Goal: Task Accomplishment & Management: Use online tool/utility

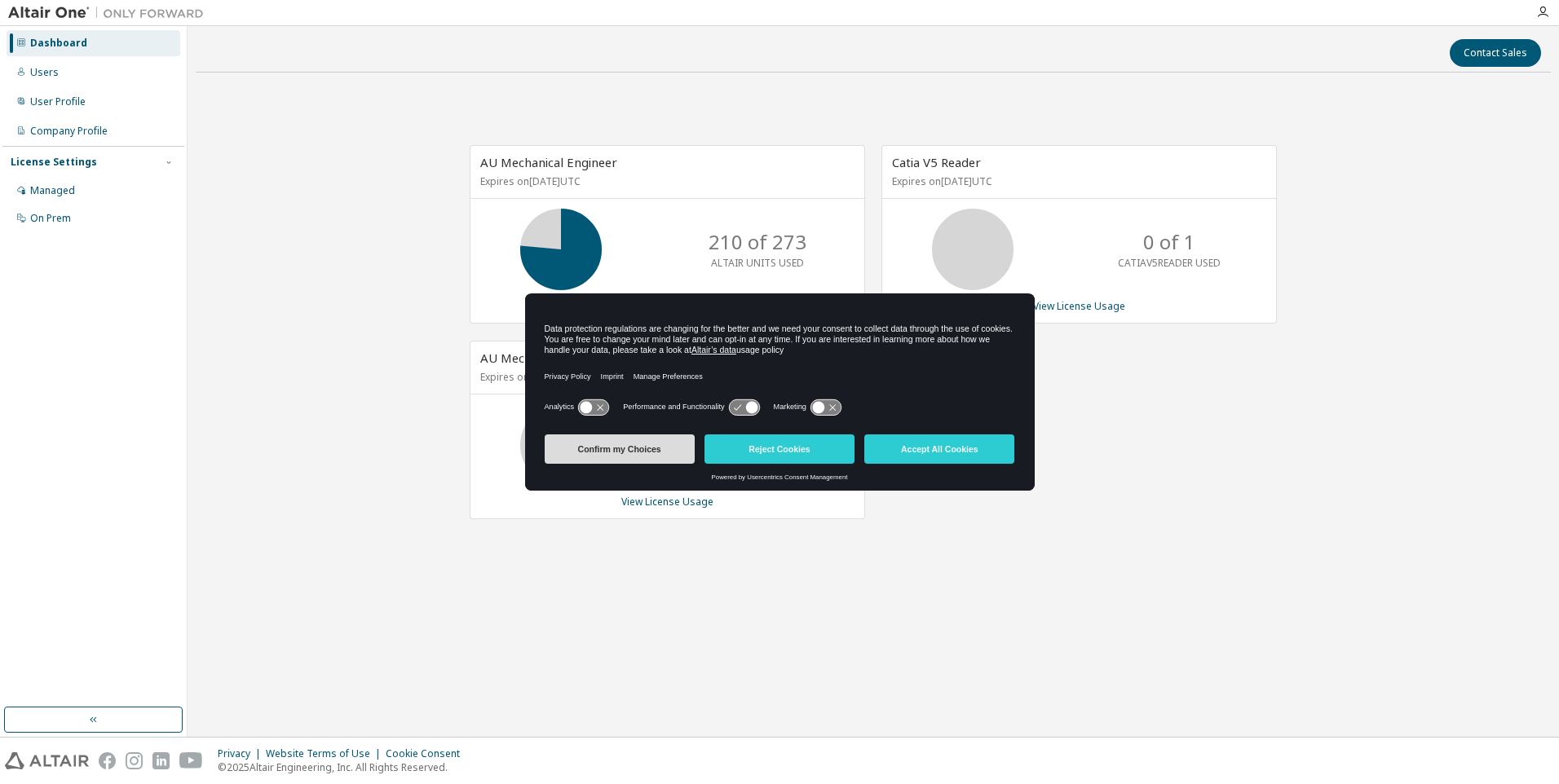
click at [615, 451] on button "Confirm my Choices" at bounding box center [619, 449] width 150 height 29
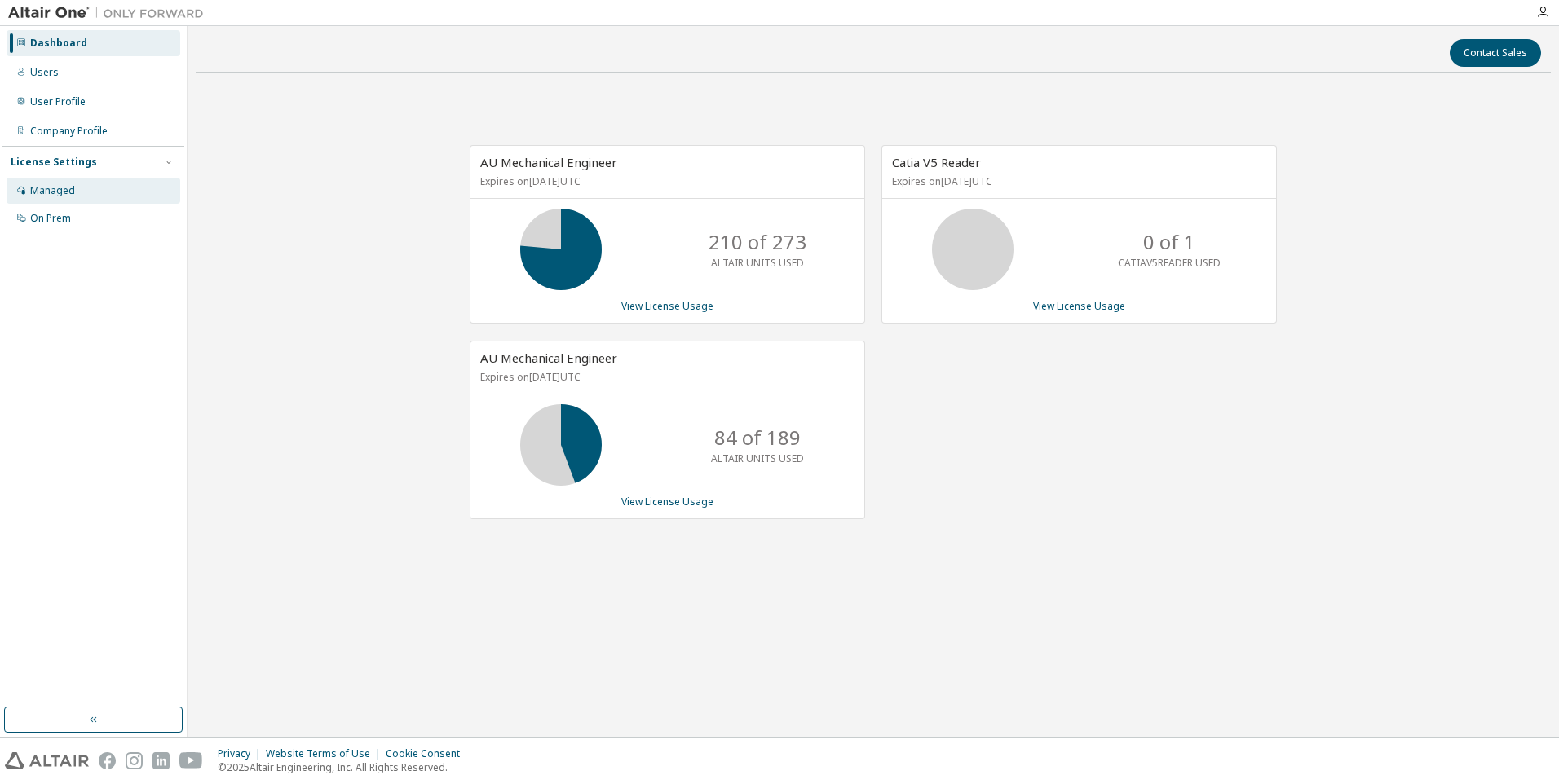
click at [91, 189] on div "Managed" at bounding box center [93, 190] width 174 height 26
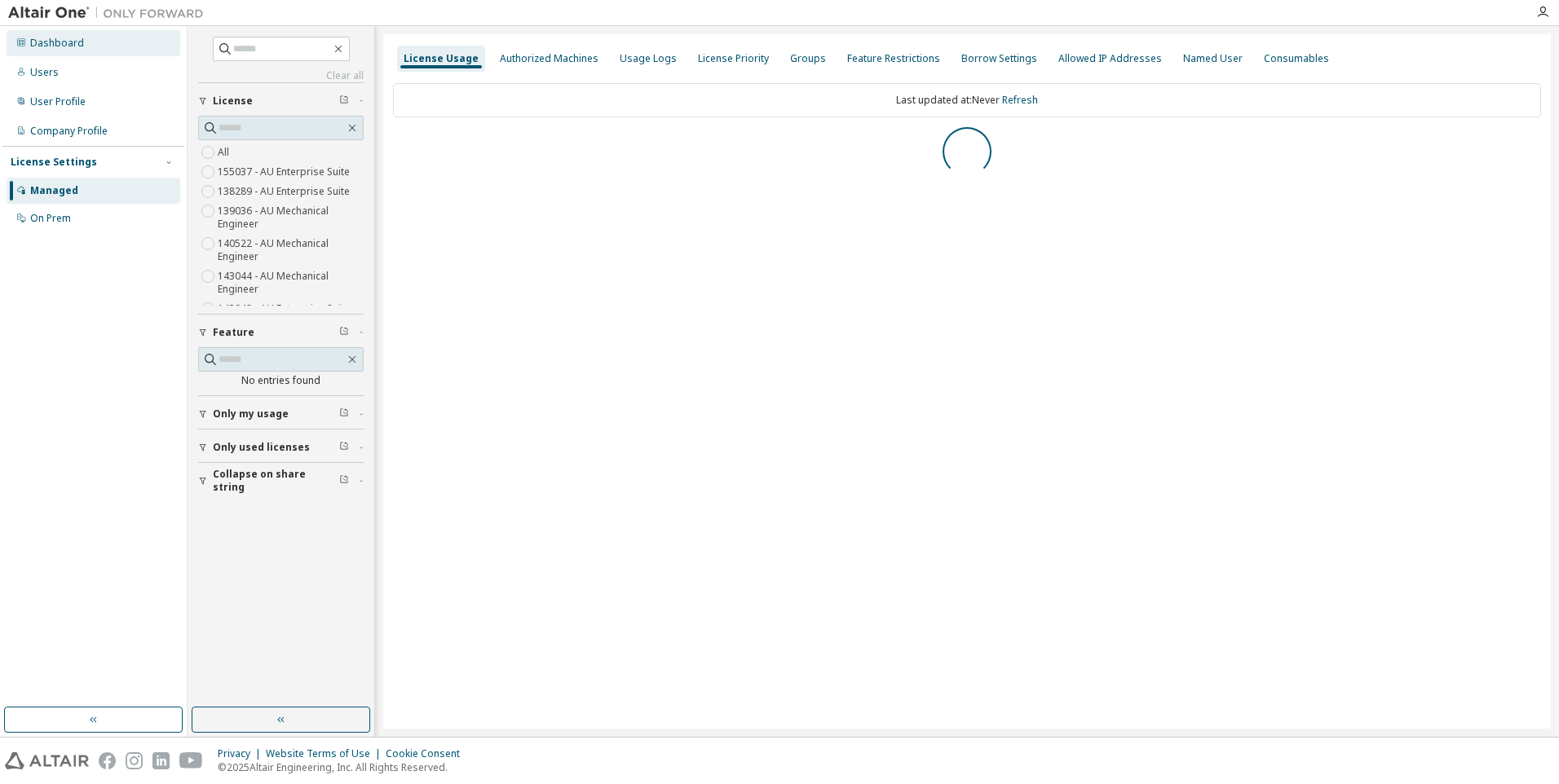
click at [107, 37] on div "Dashboard" at bounding box center [93, 43] width 174 height 26
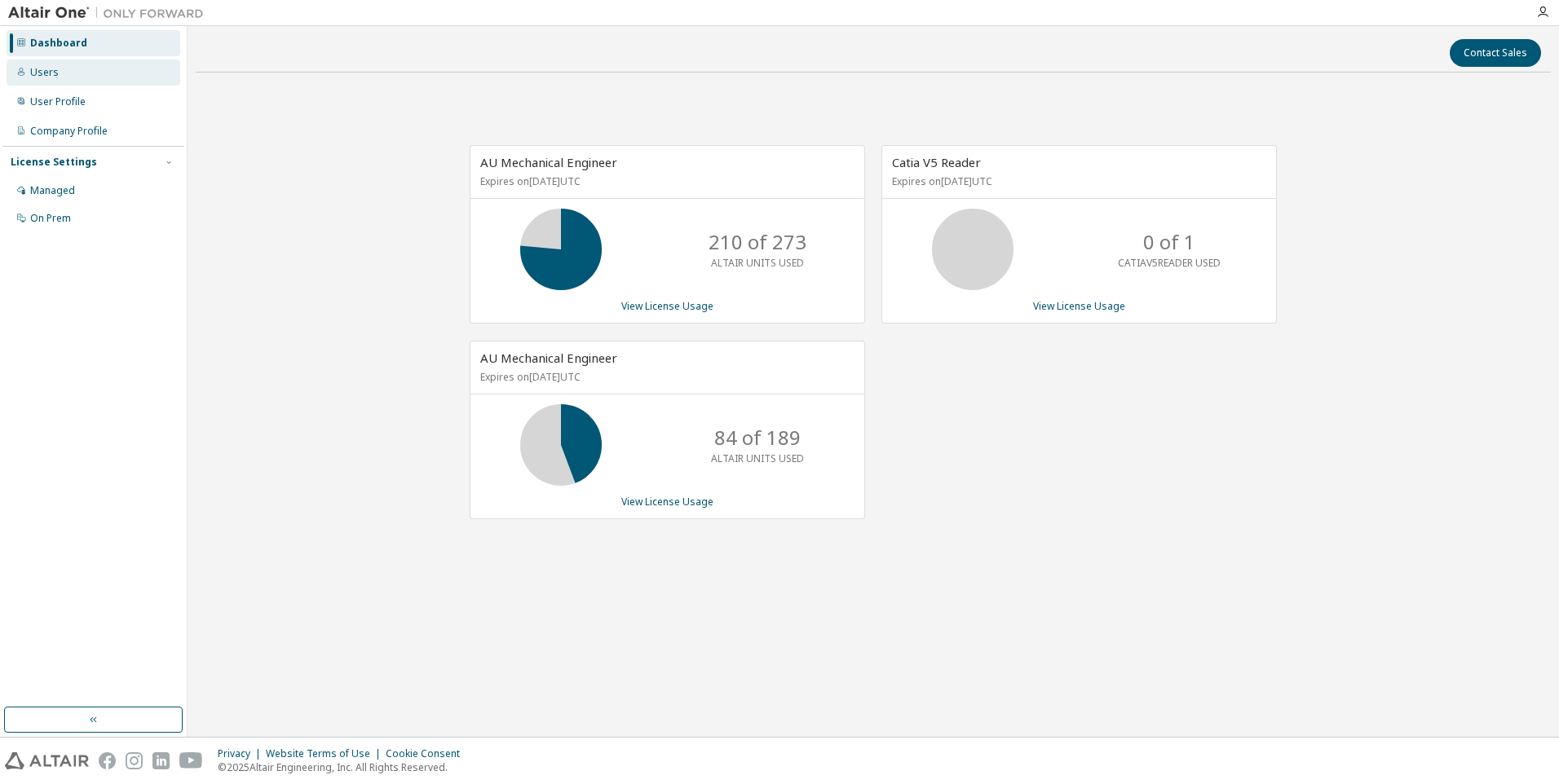
click at [100, 68] on div "Users" at bounding box center [93, 73] width 174 height 26
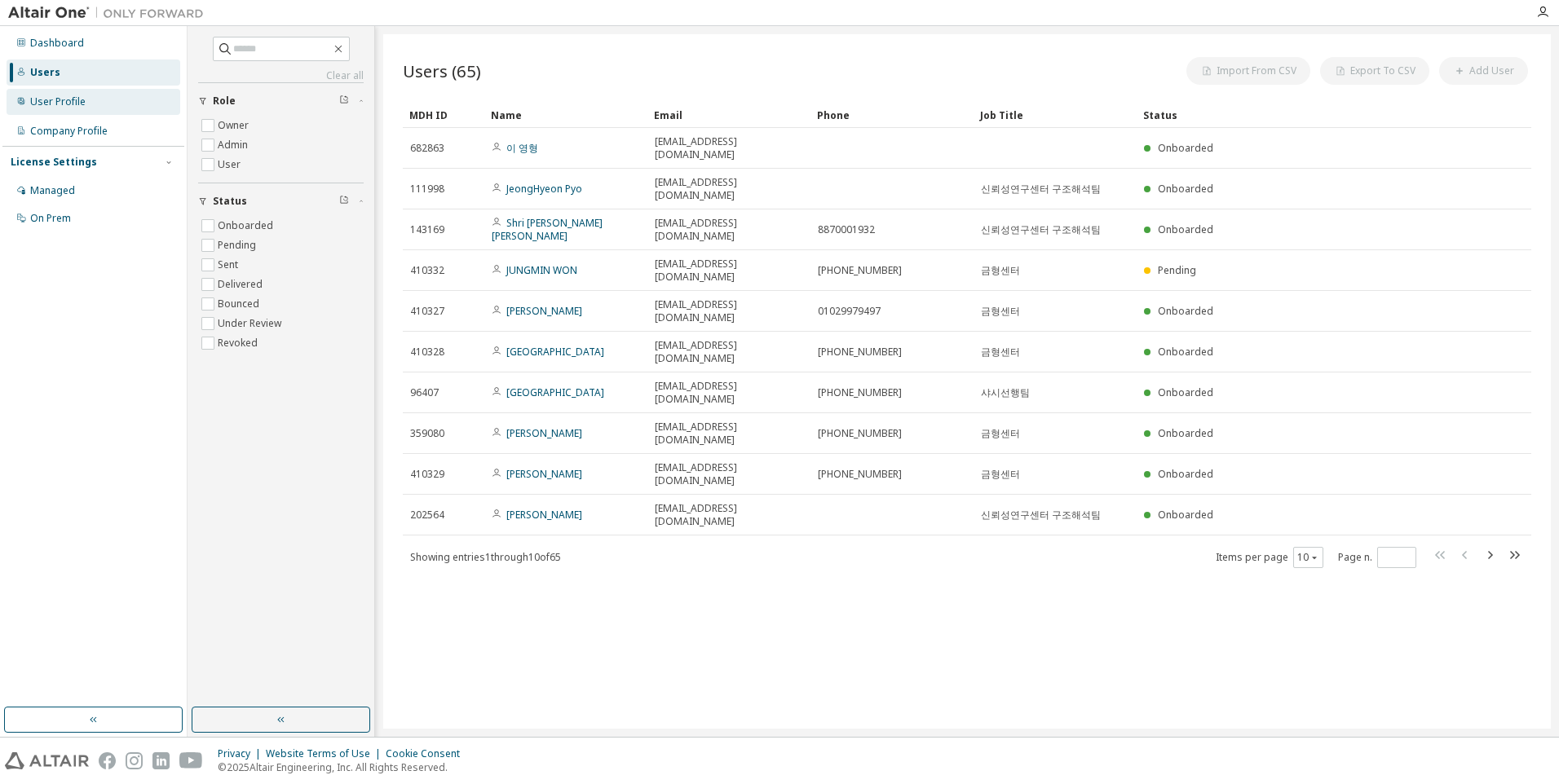
click at [94, 98] on div "User Profile" at bounding box center [93, 102] width 174 height 26
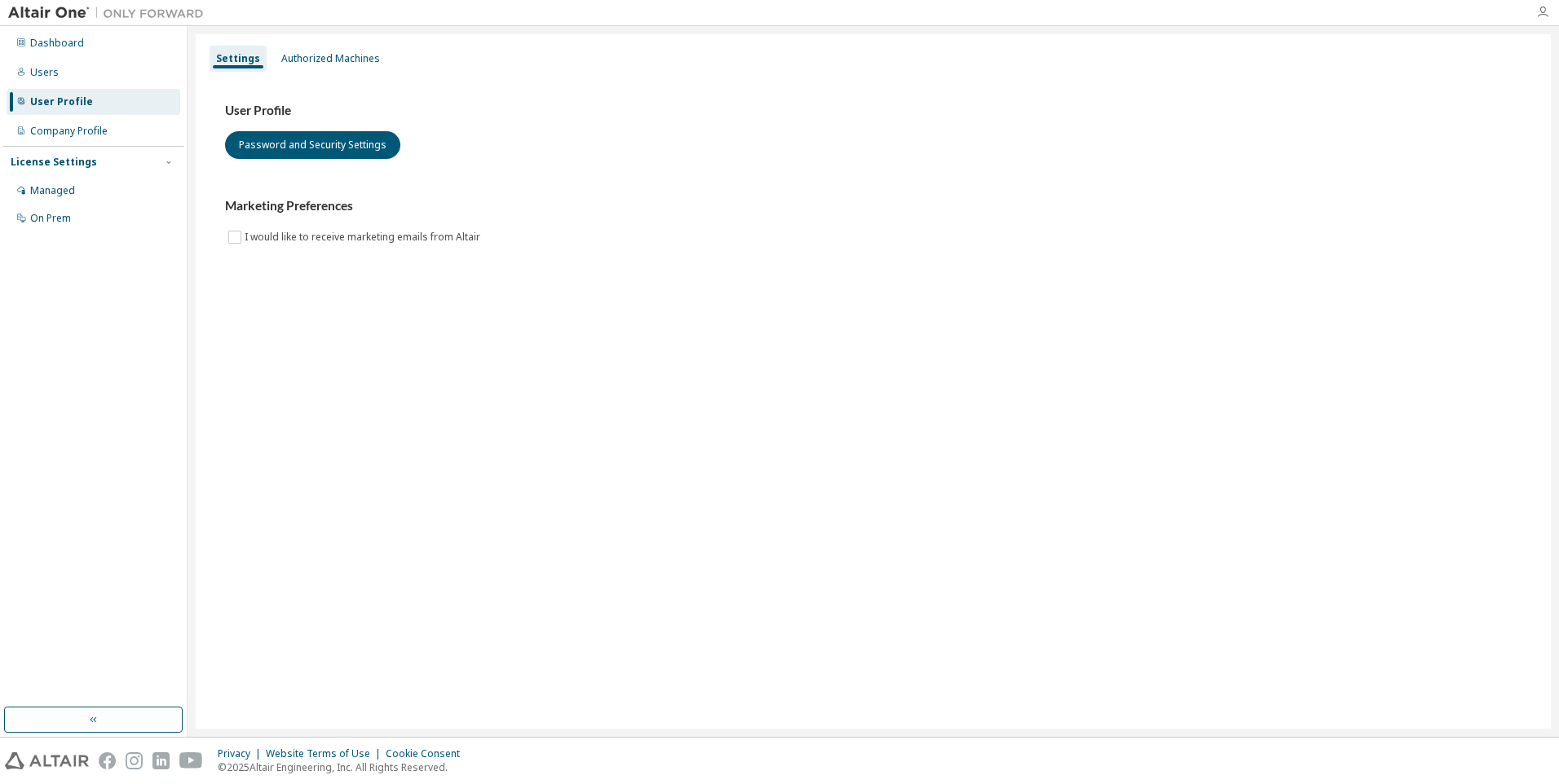
click at [1543, 9] on icon "button" at bounding box center [1543, 12] width 13 height 13
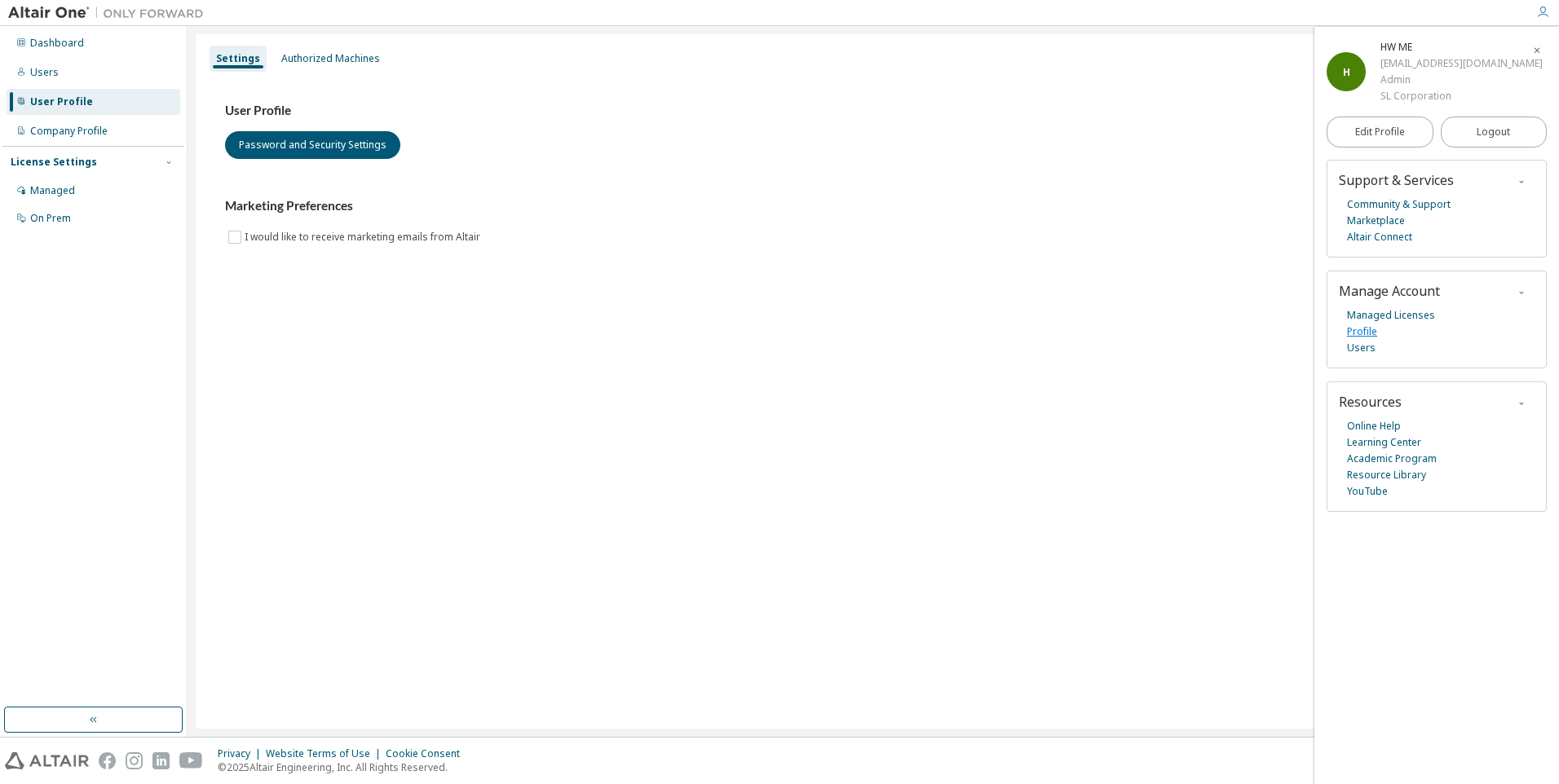
click at [1370, 334] on link "Profile" at bounding box center [1361, 332] width 30 height 16
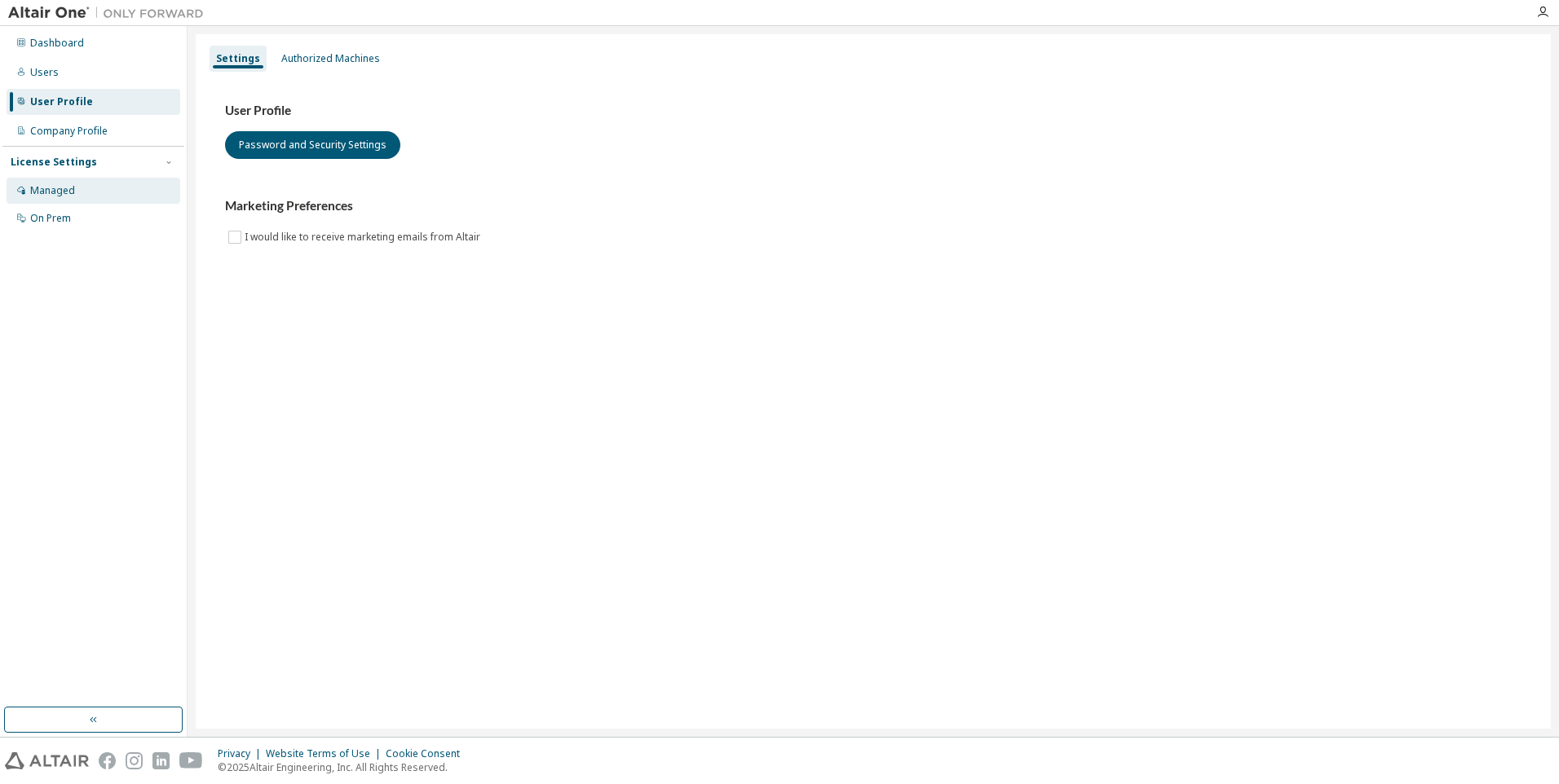
click at [59, 184] on div "Managed" at bounding box center [52, 190] width 44 height 13
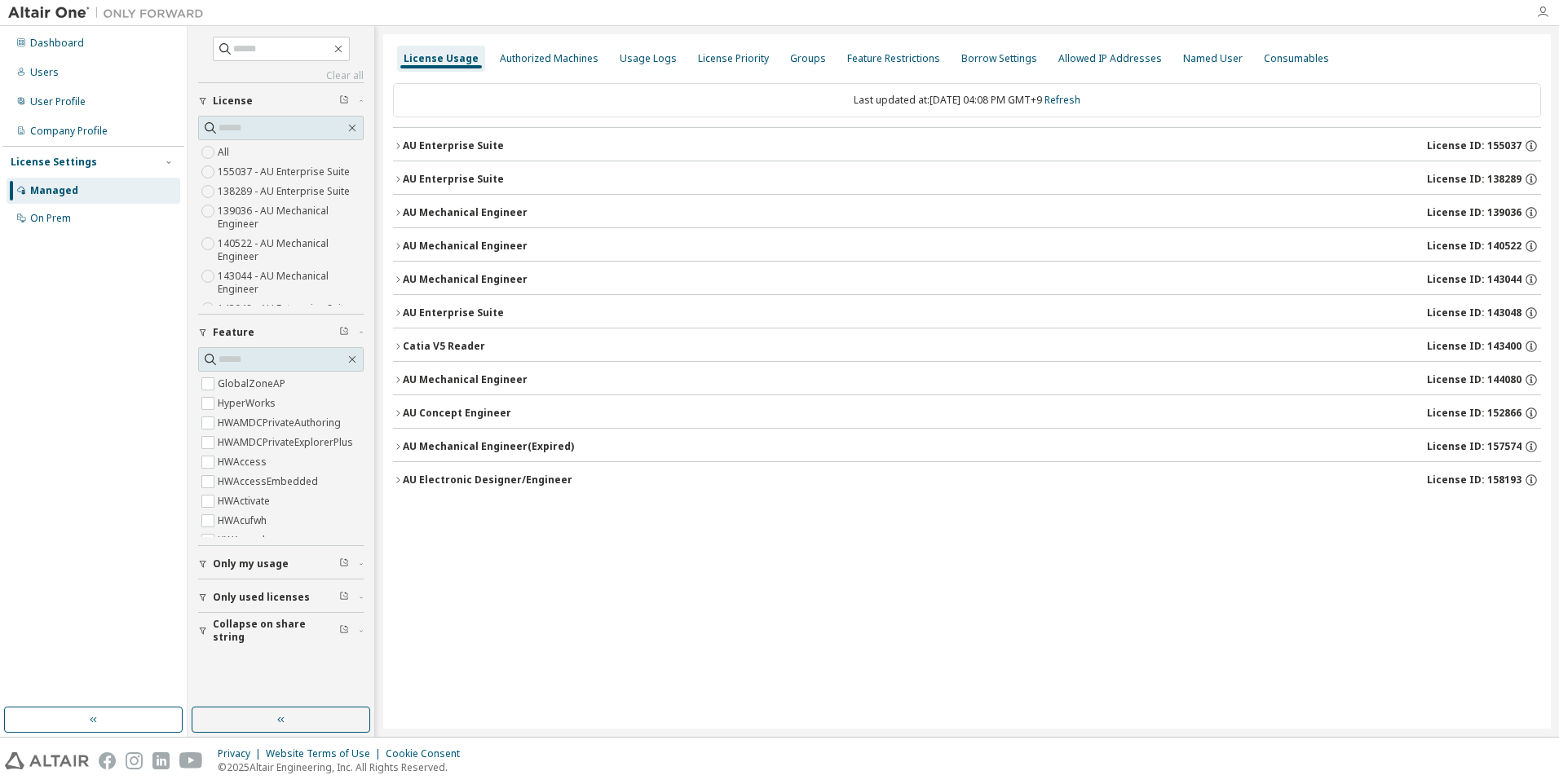
click at [1539, 15] on icon "button" at bounding box center [1543, 12] width 13 height 13
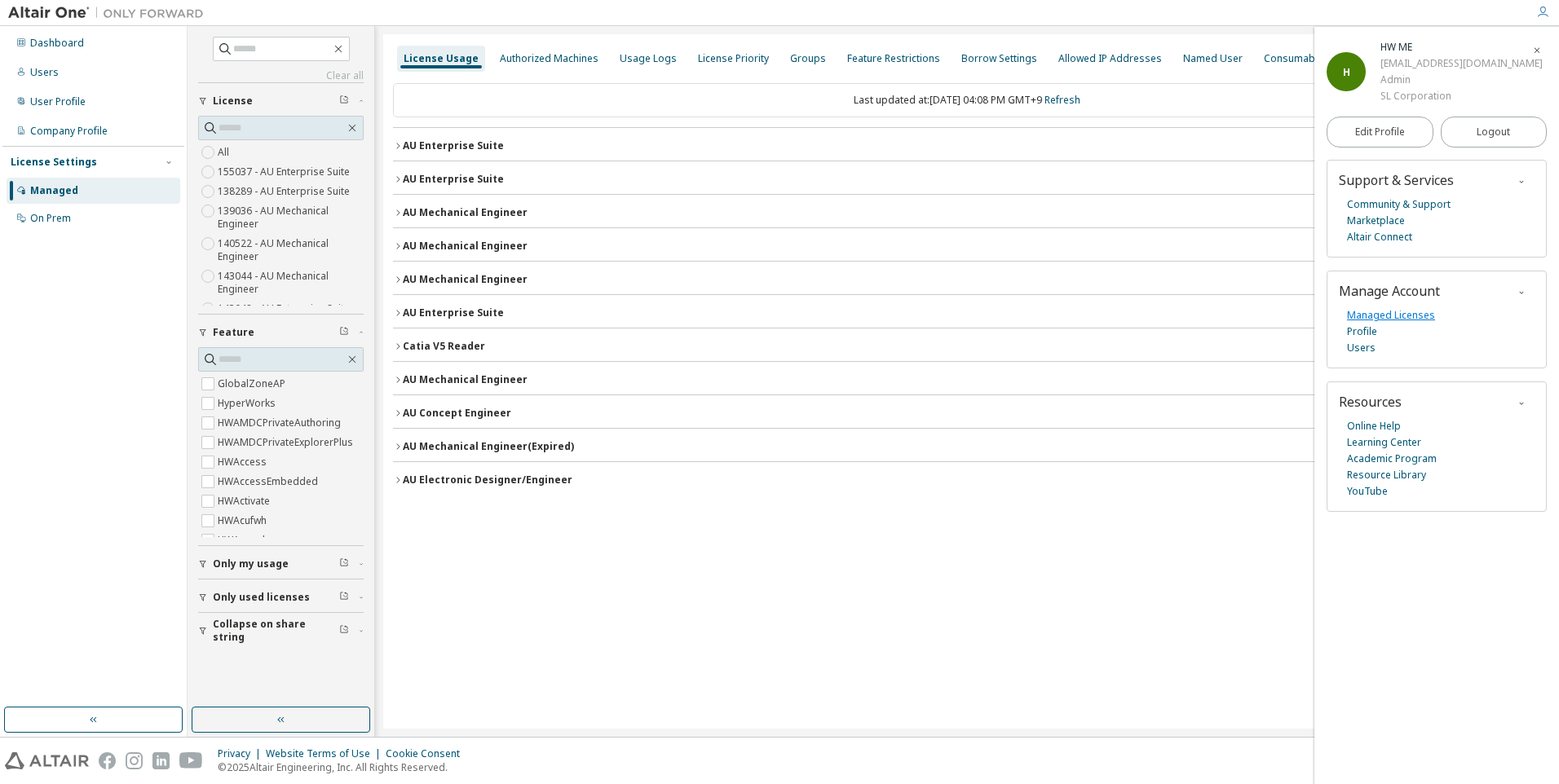
click at [1398, 317] on link "Managed Licenses" at bounding box center [1390, 315] width 88 height 16
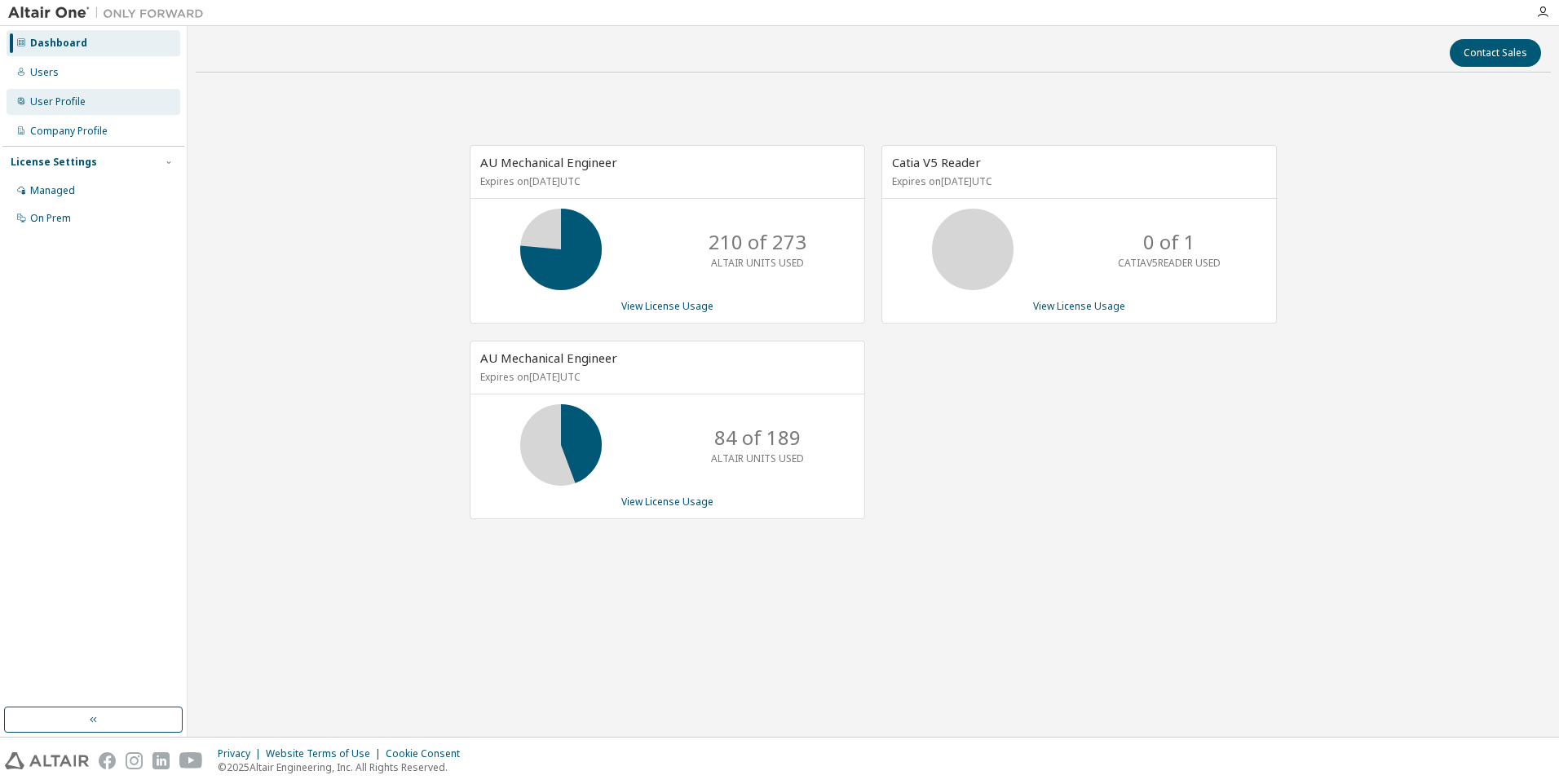
click at [40, 103] on div "User Profile" at bounding box center [57, 102] width 55 height 13
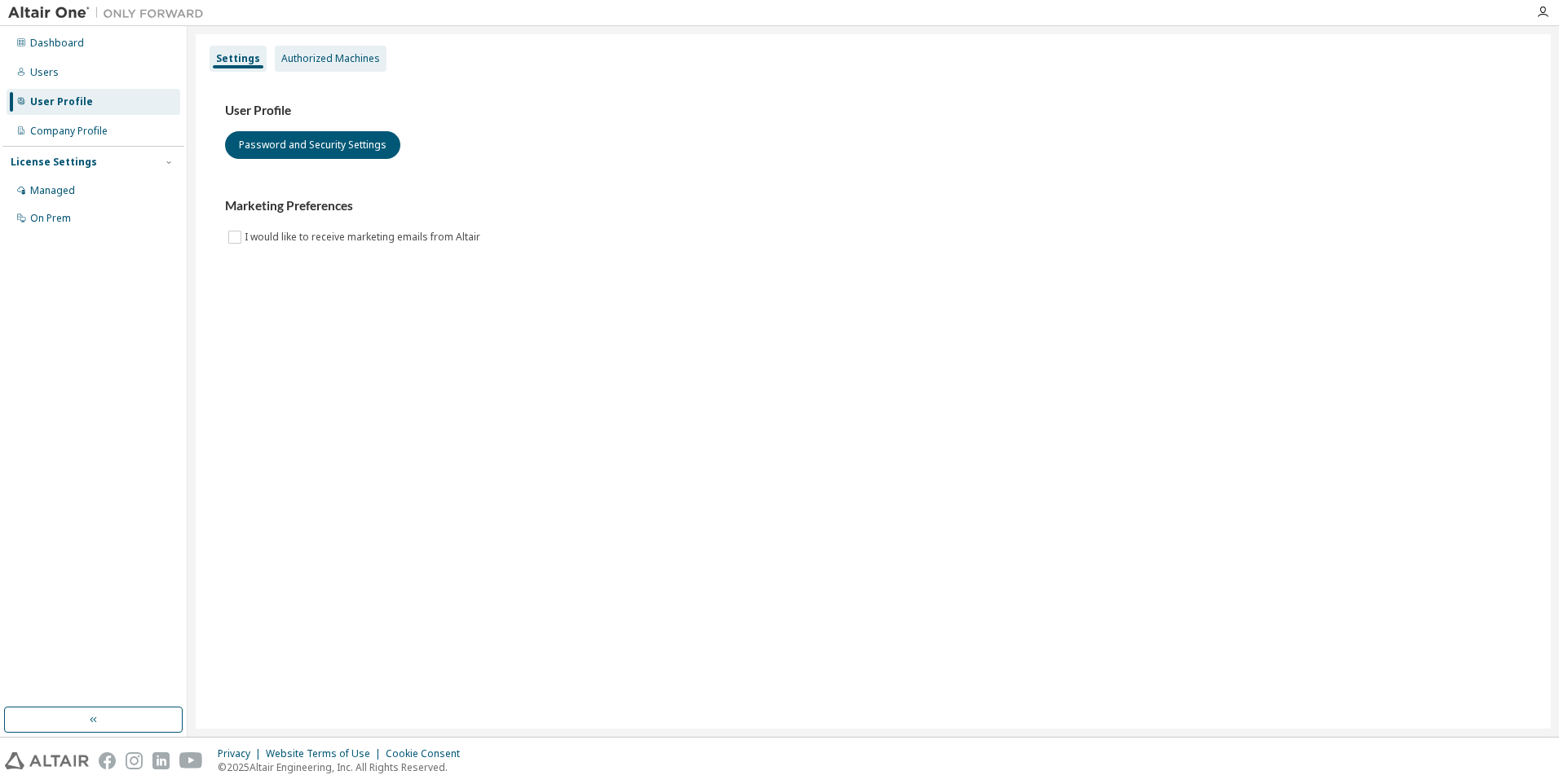
click at [326, 63] on div "Authorized Machines" at bounding box center [330, 59] width 99 height 13
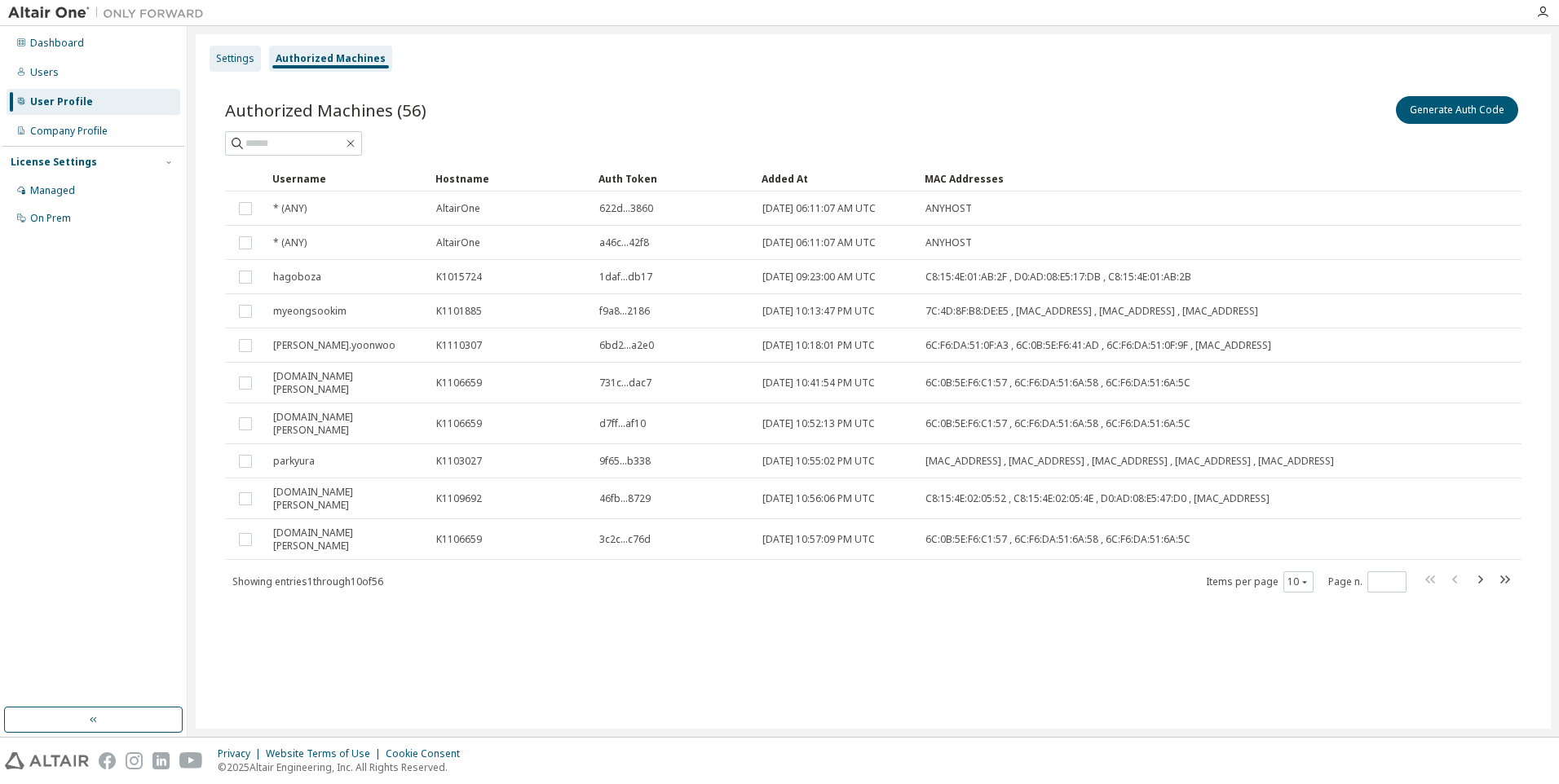
click at [245, 63] on div "Settings" at bounding box center [235, 59] width 38 height 13
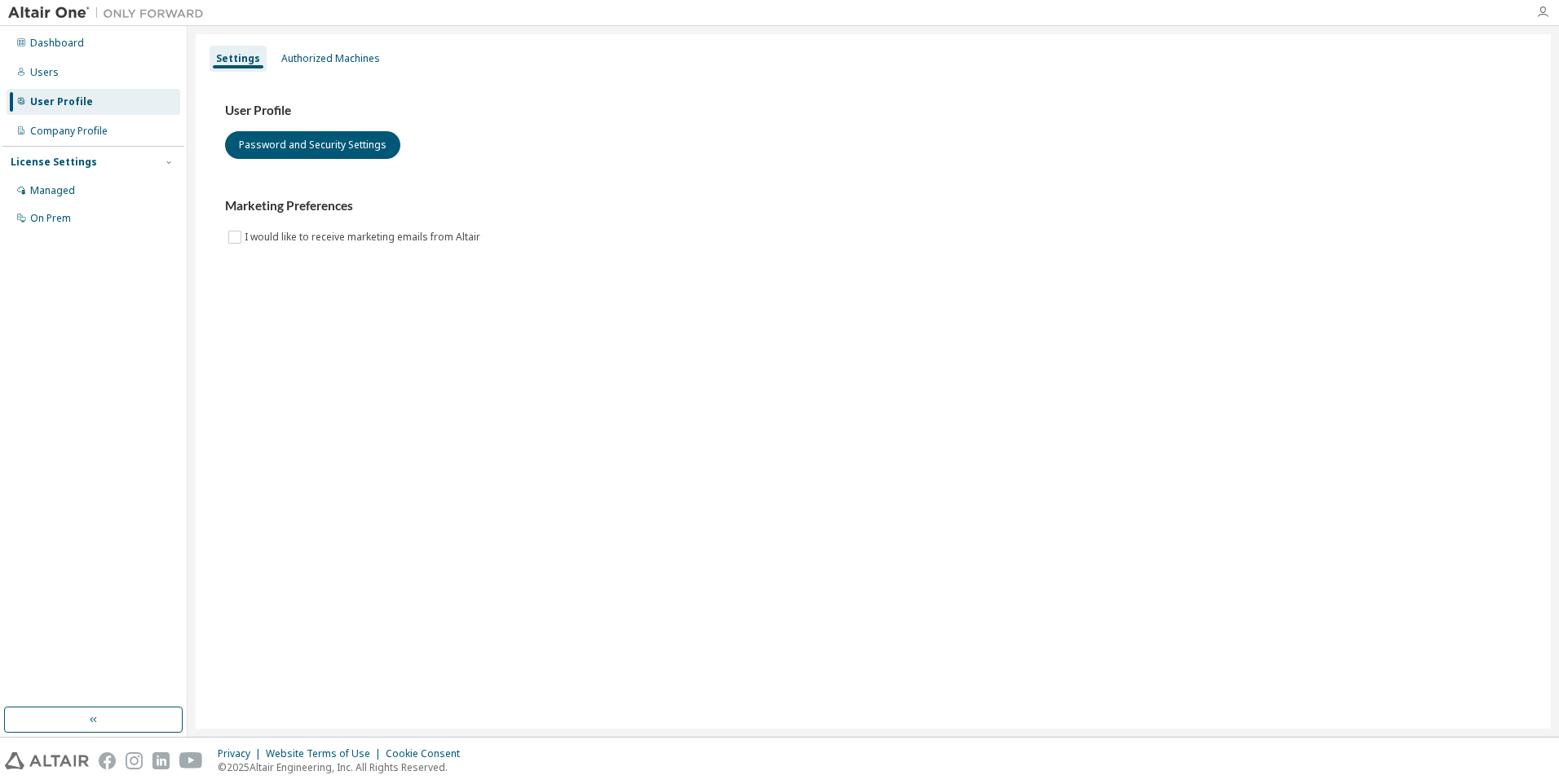
click at [1544, 15] on icon "button" at bounding box center [1543, 12] width 13 height 13
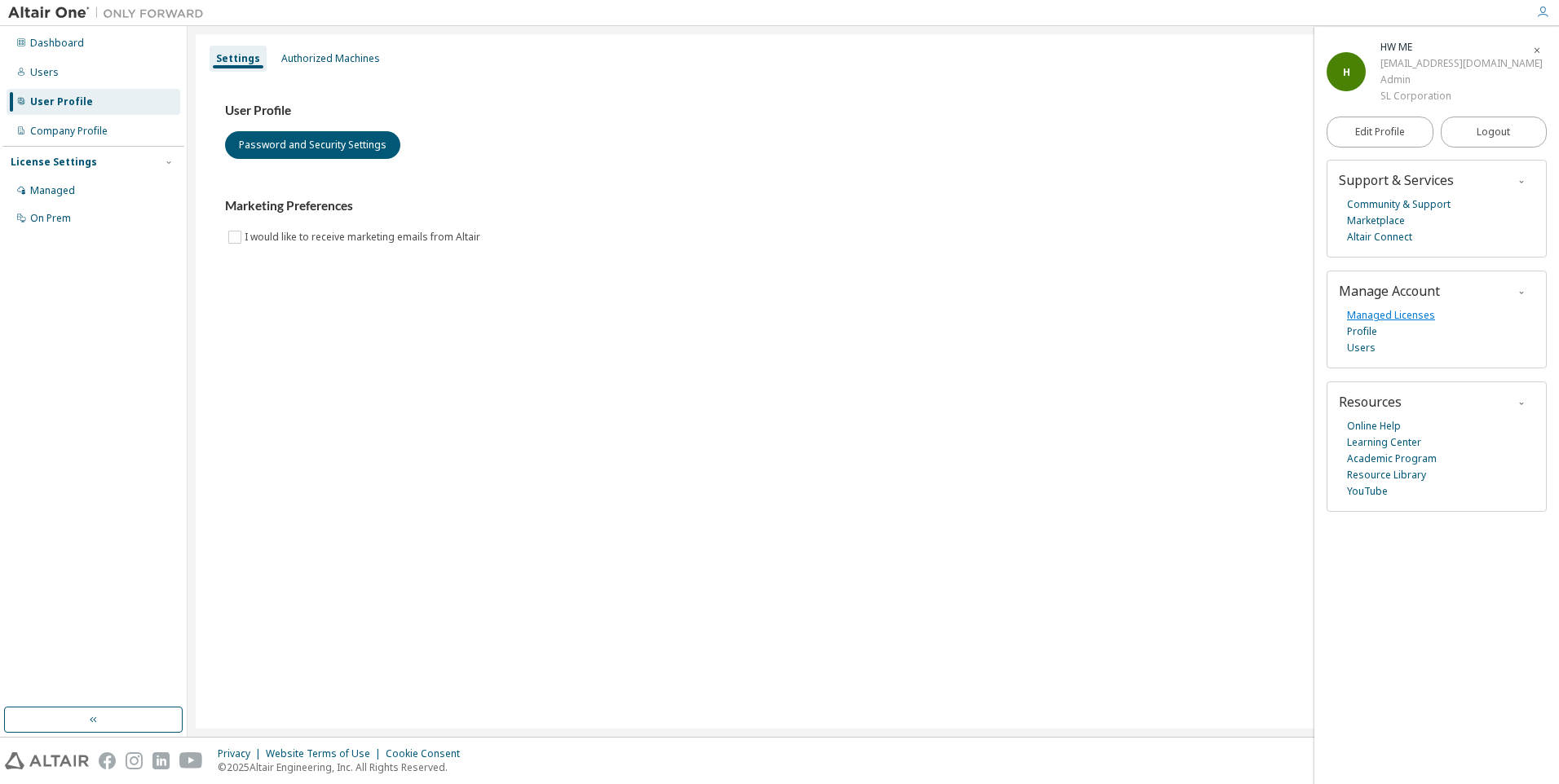
click at [1396, 318] on link "Managed Licenses" at bounding box center [1390, 315] width 88 height 16
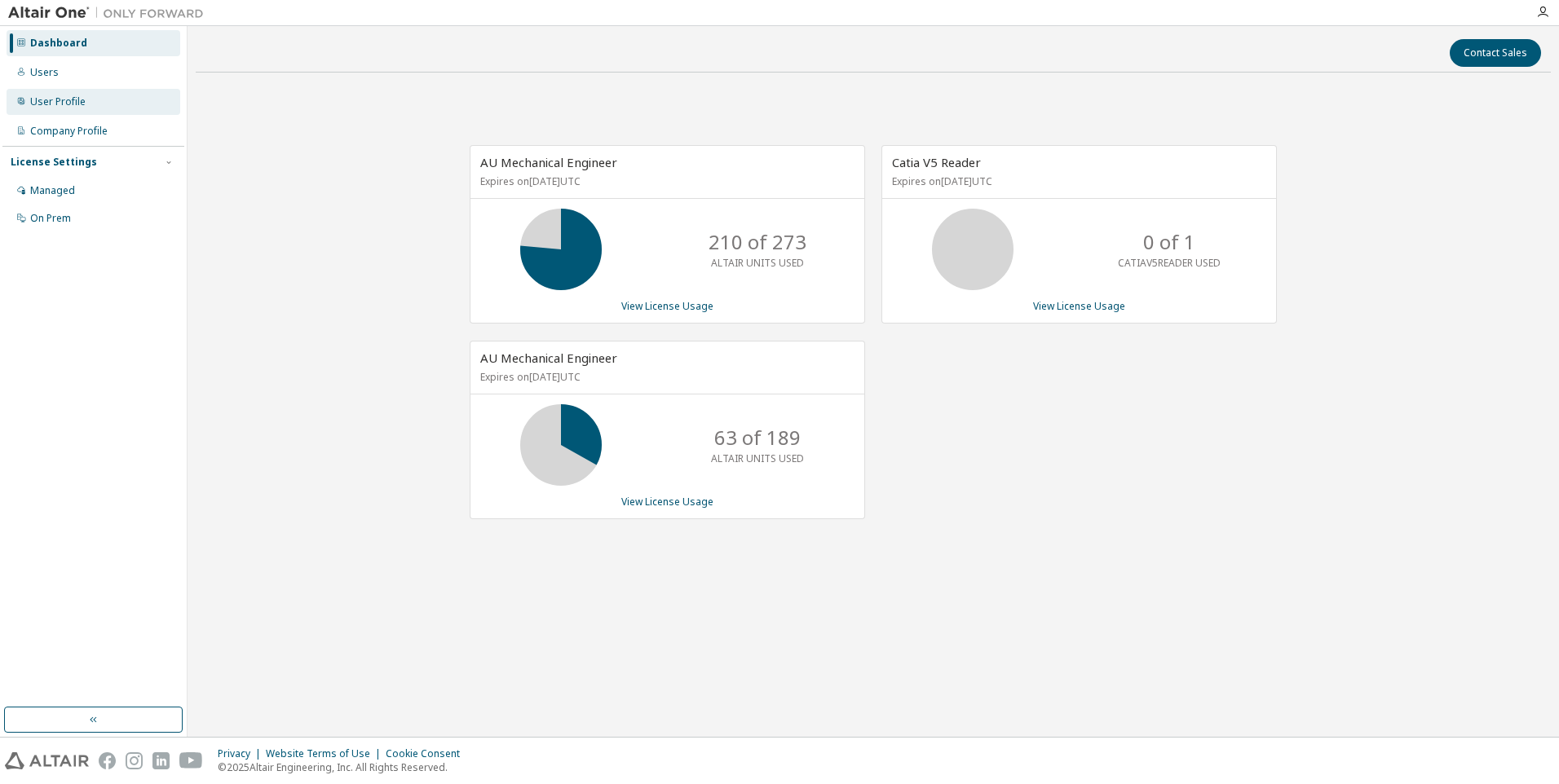
click at [77, 97] on div "User Profile" at bounding box center [57, 102] width 55 height 13
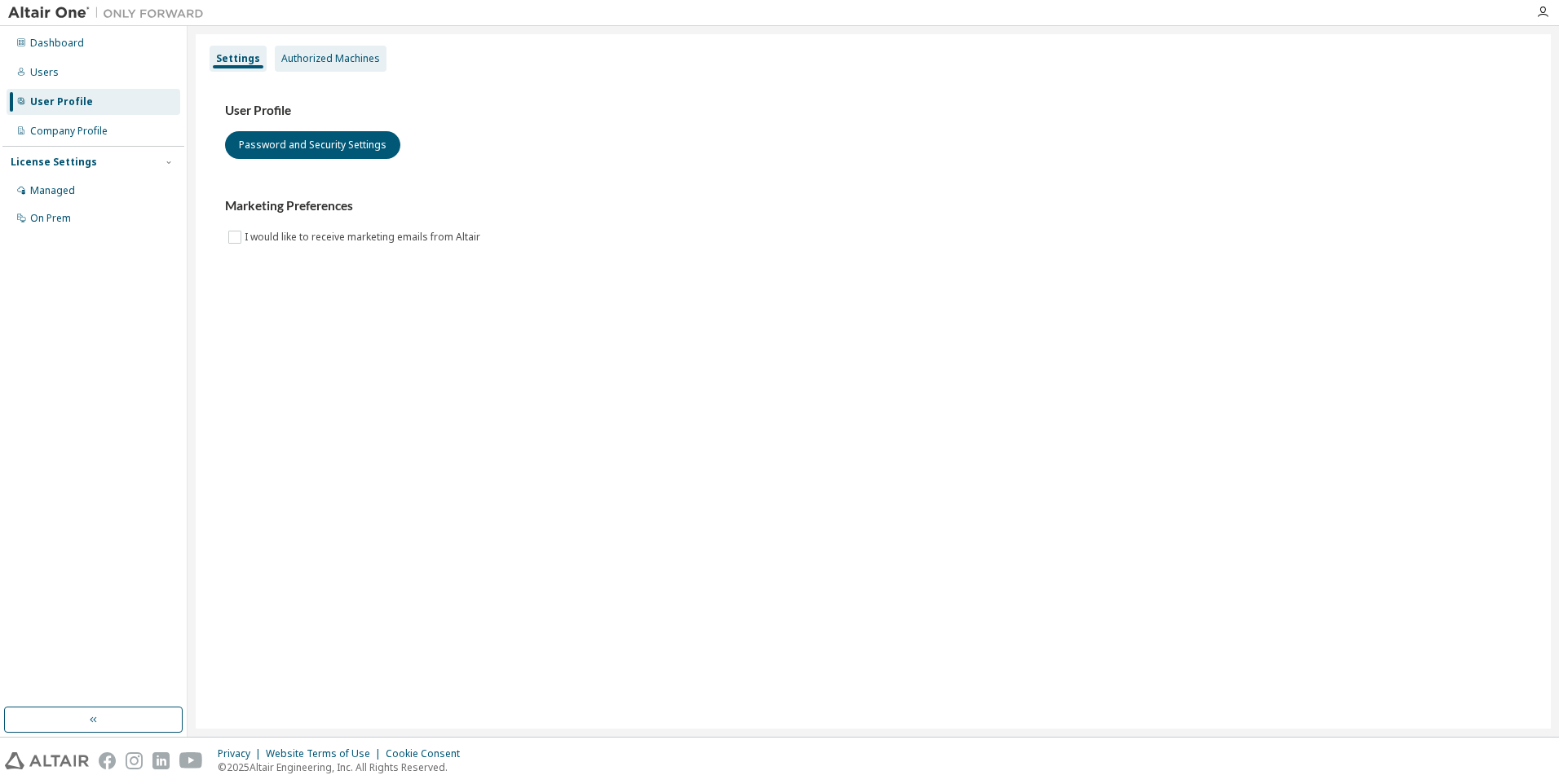
click at [322, 69] on div "Authorized Machines" at bounding box center [330, 58] width 112 height 26
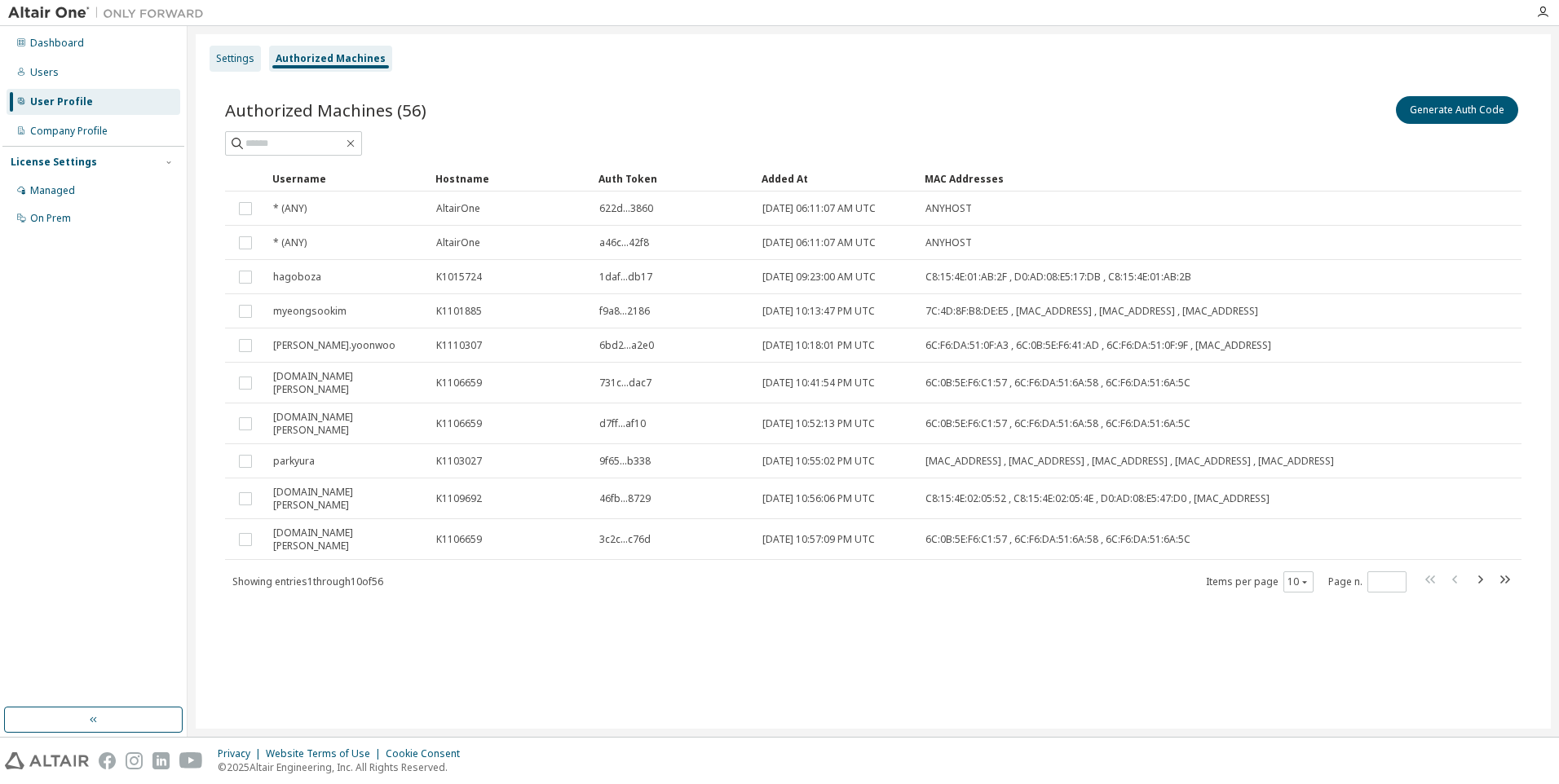
click at [232, 62] on div "Settings" at bounding box center [235, 59] width 38 height 13
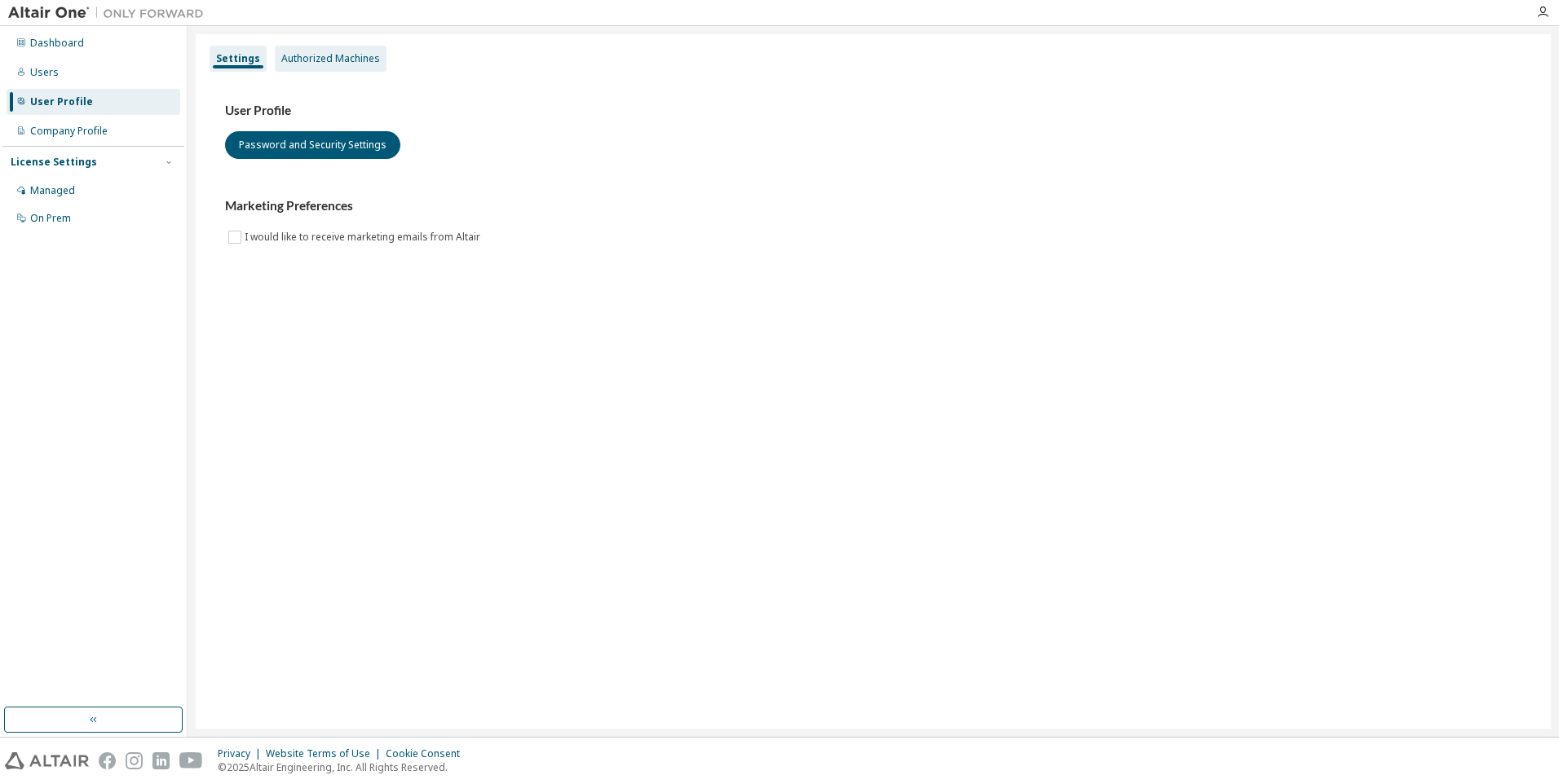
click at [334, 66] on div "Authorized Machines" at bounding box center [330, 58] width 112 height 26
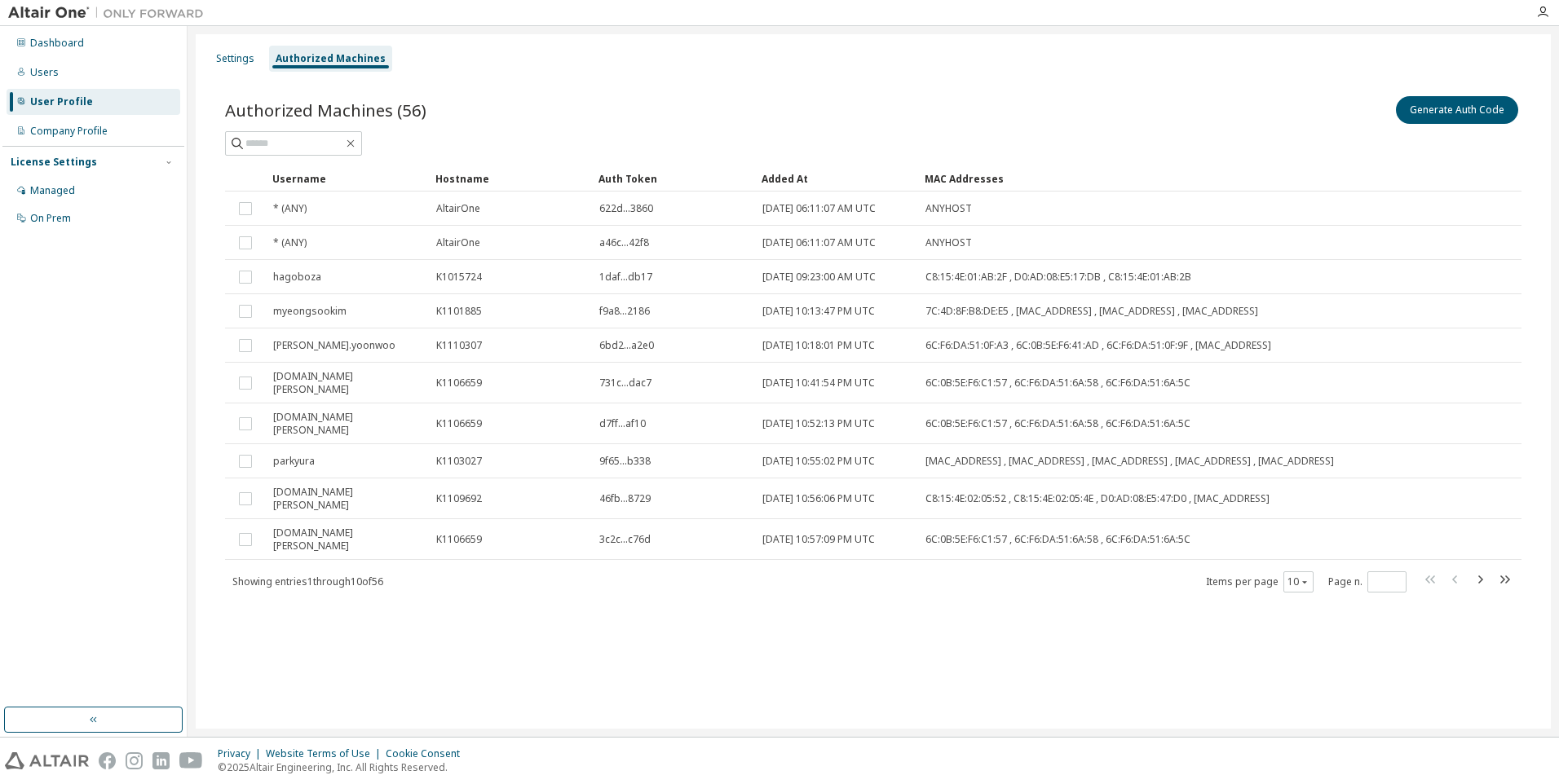
click at [1086, 85] on div "Authorized Machines (56) Generate Auth Code Clear Load Save Save As Field Opera…" at bounding box center [873, 354] width 1336 height 562
click at [1466, 112] on button "Generate Auth Code" at bounding box center [1457, 110] width 122 height 28
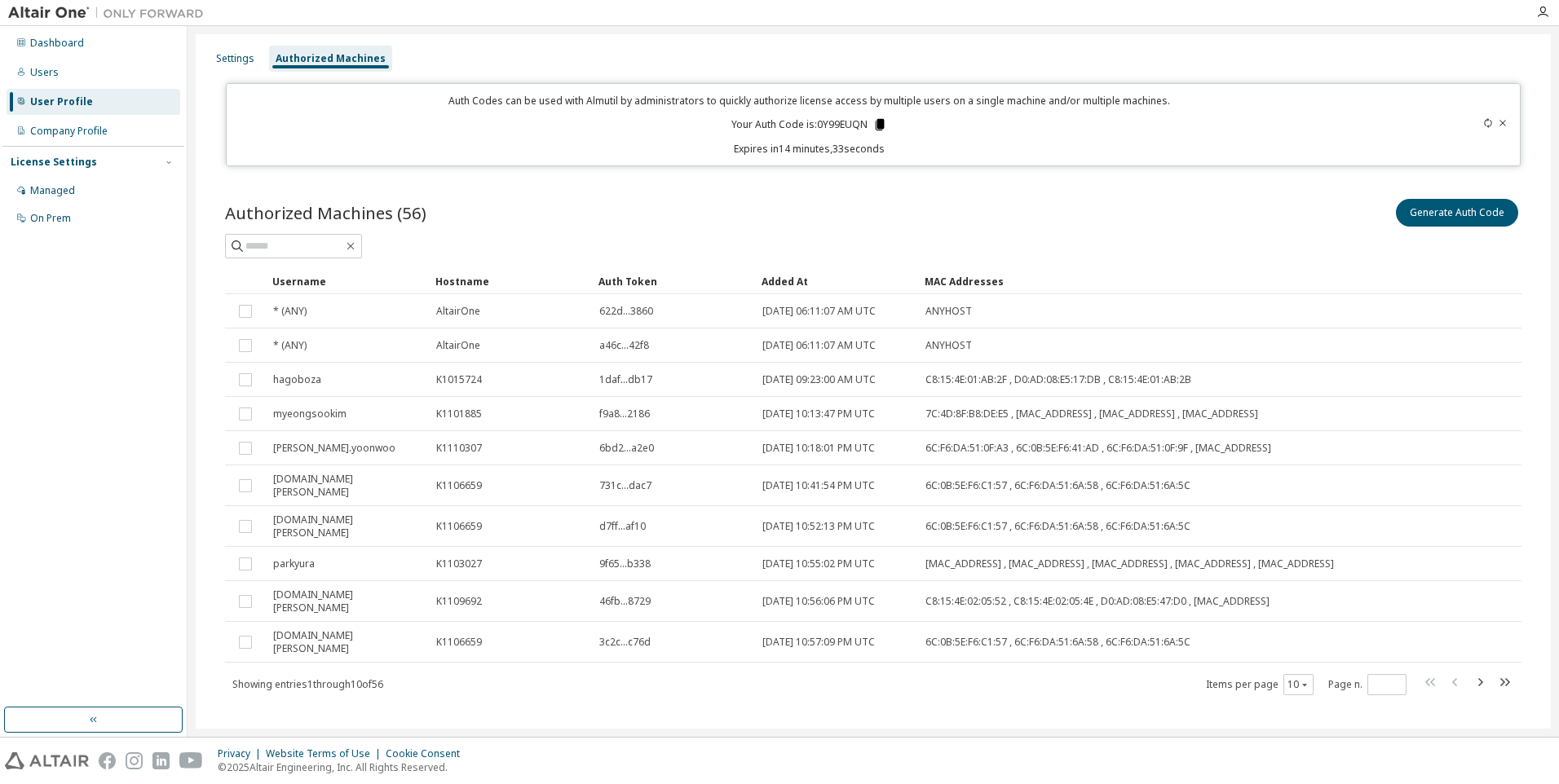
click at [882, 122] on icon at bounding box center [881, 124] width 9 height 12
click at [1023, 139] on div "Auth Codes can be used with Almutil by administrators to quickly authorize lice…" at bounding box center [810, 124] width 1147 height 62
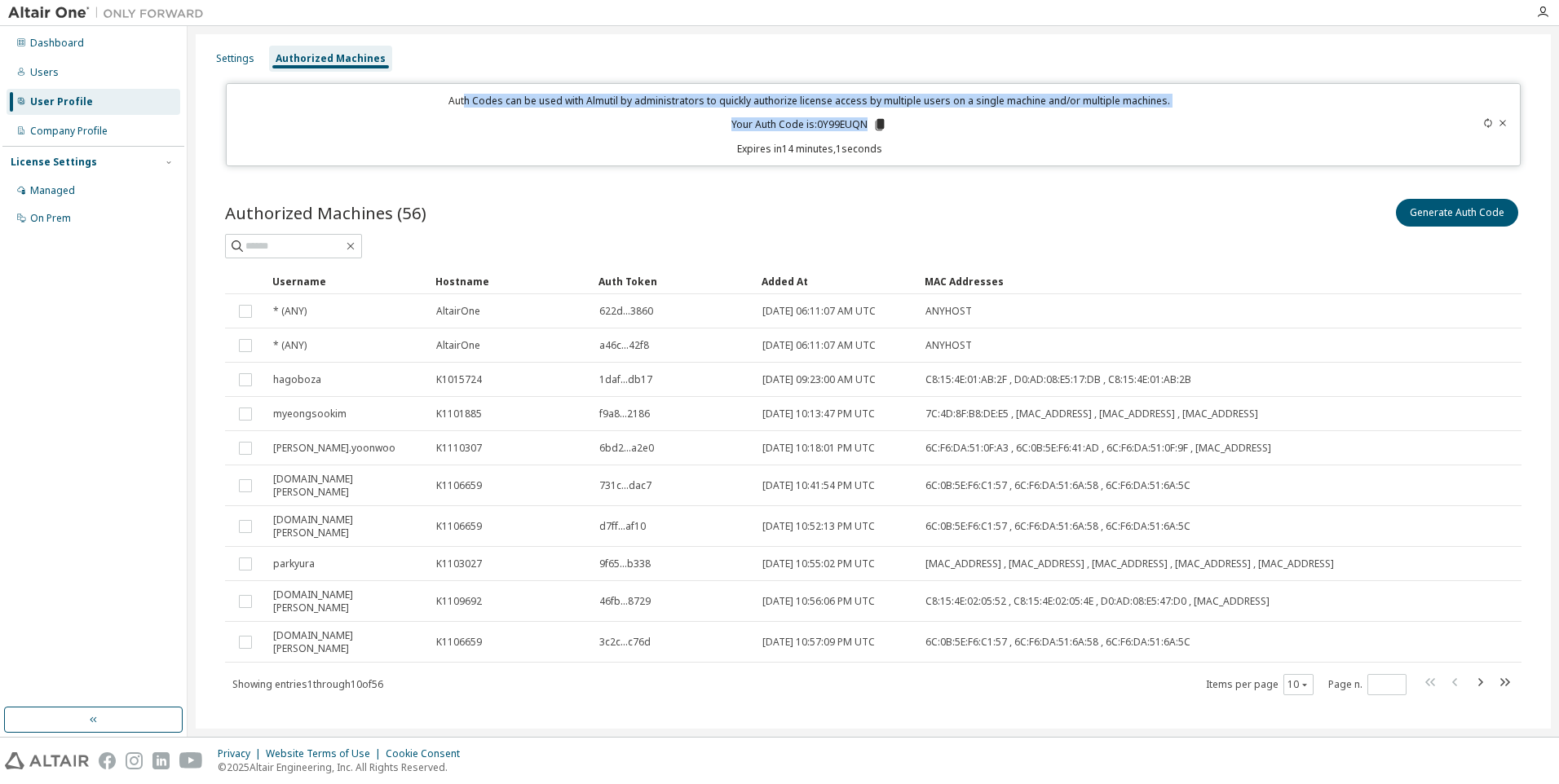
drag, startPoint x: 469, startPoint y: 100, endPoint x: 989, endPoint y: 112, distance: 520.1
click at [989, 112] on div "Auth Codes can be used with Almutil by administrators to quickly authorize lice…" at bounding box center [810, 124] width 1147 height 62
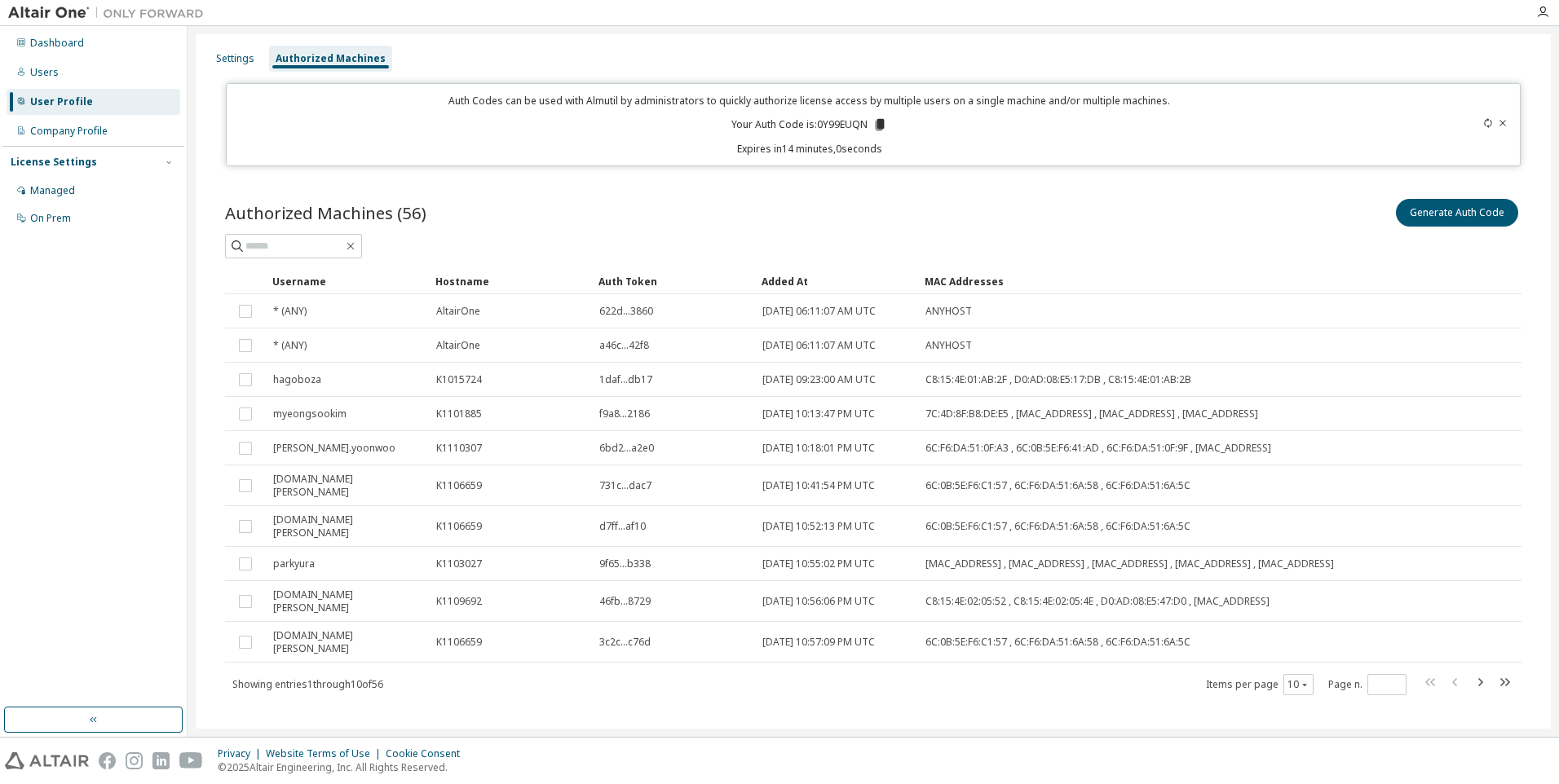
drag, startPoint x: 989, startPoint y: 112, endPoint x: 903, endPoint y: 159, distance: 98.0
click at [903, 159] on div "Auth Codes can be used with Almutil by administrators to quickly authorize lice…" at bounding box center [873, 125] width 1296 height 83
drag, startPoint x: 880, startPoint y: 149, endPoint x: 729, endPoint y: 147, distance: 151.0
click at [729, 147] on p "Expires in 13 minutes, 58 seconds" at bounding box center [810, 148] width 1147 height 14
drag, startPoint x: 729, startPoint y: 147, endPoint x: 654, endPoint y: 150, distance: 75.1
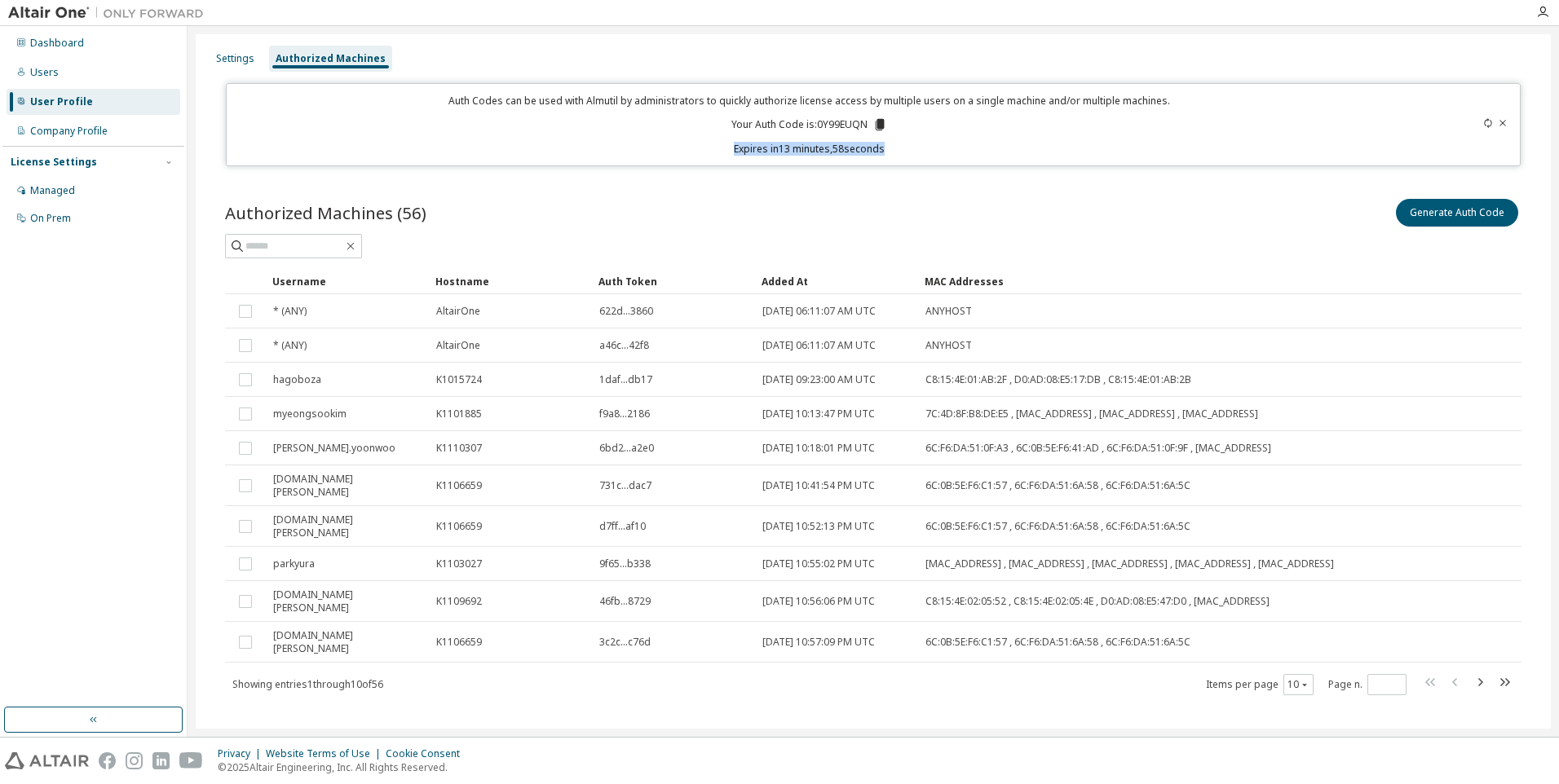
click at [654, 150] on p "Expires in 13 minutes, 58 seconds" at bounding box center [810, 148] width 1147 height 14
